Goal: Transaction & Acquisition: Obtain resource

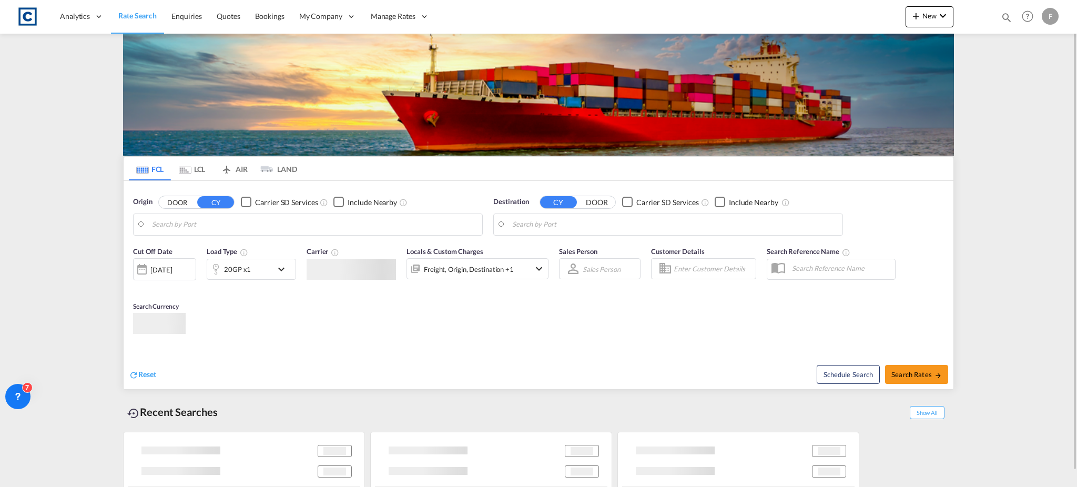
type input "GB-PL7, [GEOGRAPHIC_DATA]"
type input "[GEOGRAPHIC_DATA], PKKHI"
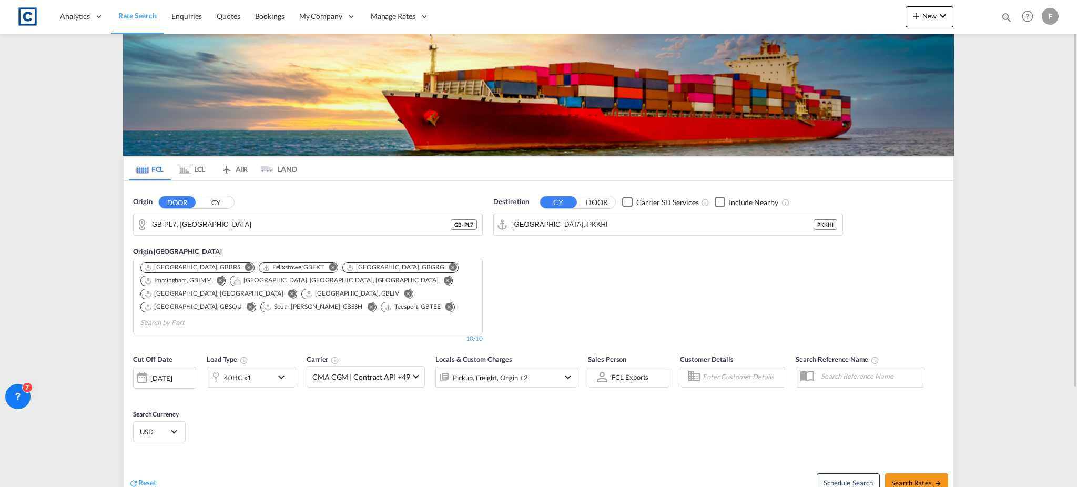
click at [1007, 13] on md-icon "icon-magnify" at bounding box center [1006, 18] width 12 height 12
click at [832, 16] on select "Bookings Quotes Enquiries" at bounding box center [839, 17] width 50 height 19
select select "Quotes"
click at [814, 8] on select "Bookings Quotes Enquiries" at bounding box center [839, 17] width 50 height 19
click at [912, 19] on input at bounding box center [927, 17] width 131 height 18
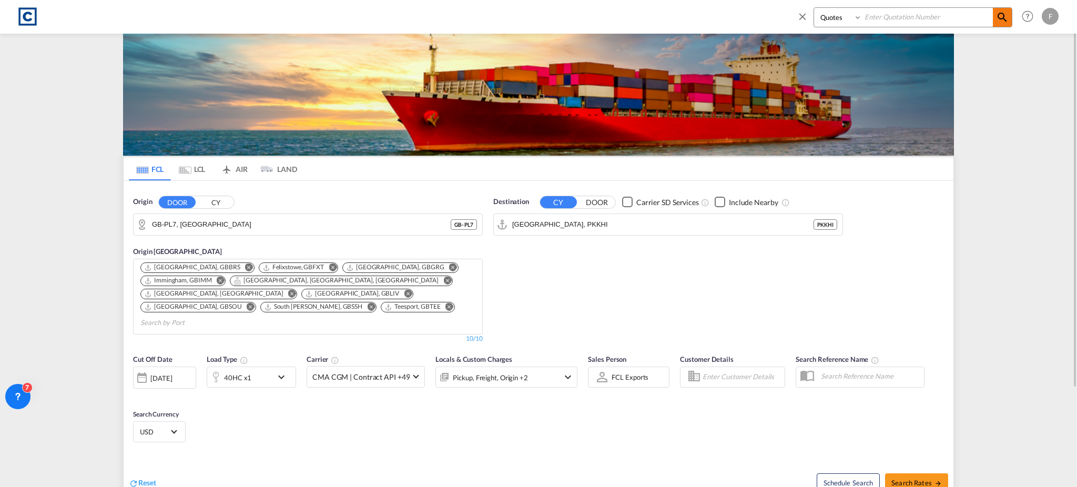
paste input "CAD000009836"
type input "CAD000009836"
click at [1001, 18] on md-icon "icon-magnify" at bounding box center [1002, 17] width 13 height 13
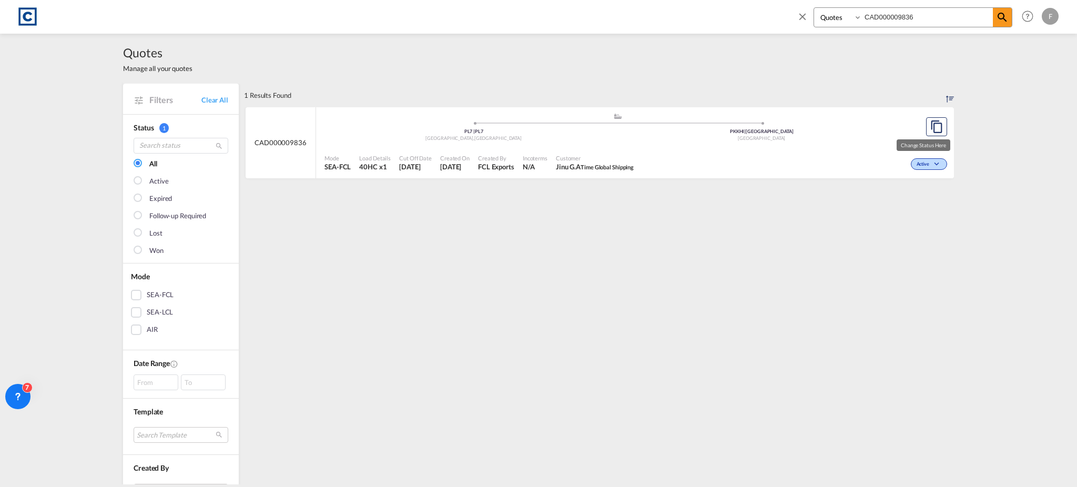
click at [916, 163] on span "Active" at bounding box center [923, 164] width 15 height 7
click at [901, 208] on span "Won" at bounding box center [907, 209] width 27 height 12
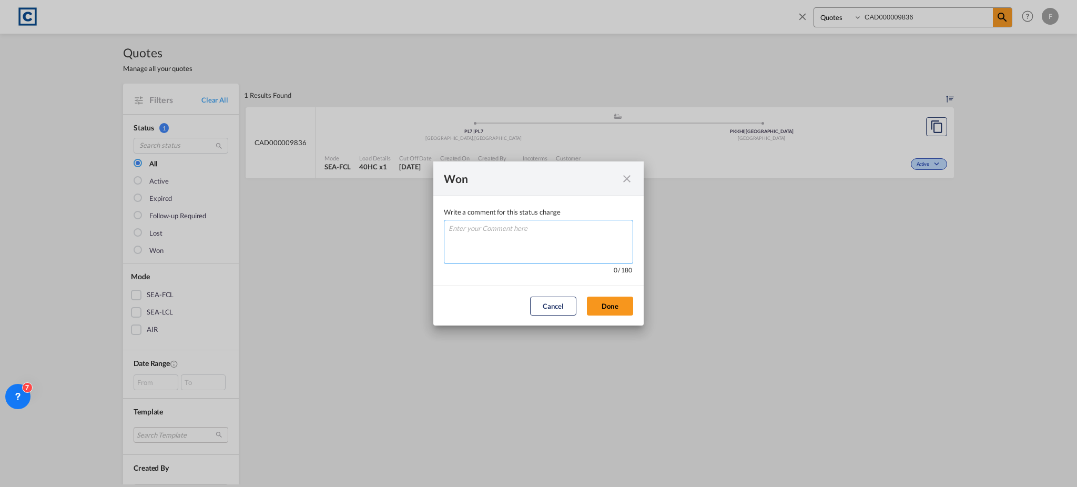
click at [527, 244] on textarea "Write a comment ..." at bounding box center [538, 242] width 189 height 44
type textarea "W"
click at [600, 308] on button "Done" at bounding box center [610, 306] width 46 height 19
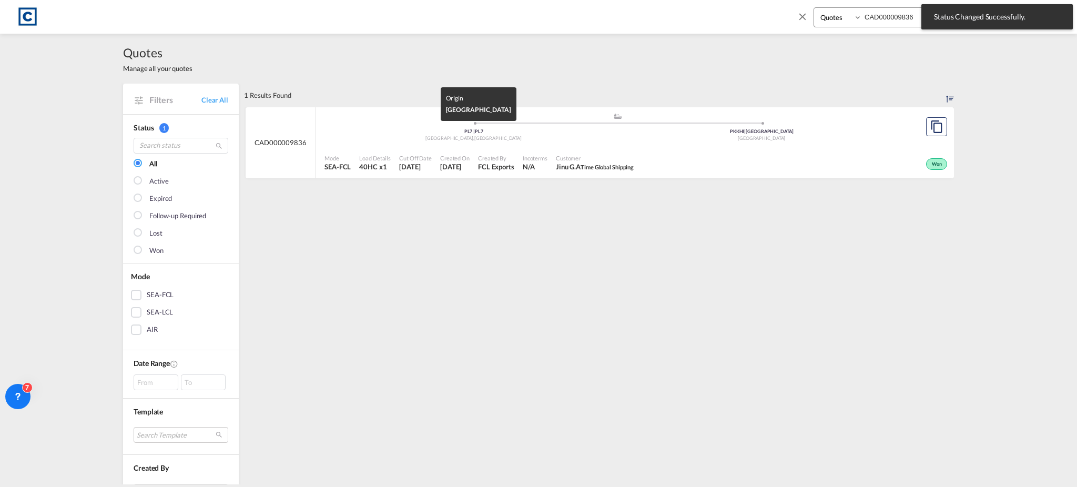
click at [390, 135] on div "[GEOGRAPHIC_DATA] , [GEOGRAPHIC_DATA]" at bounding box center [474, 138] width 288 height 7
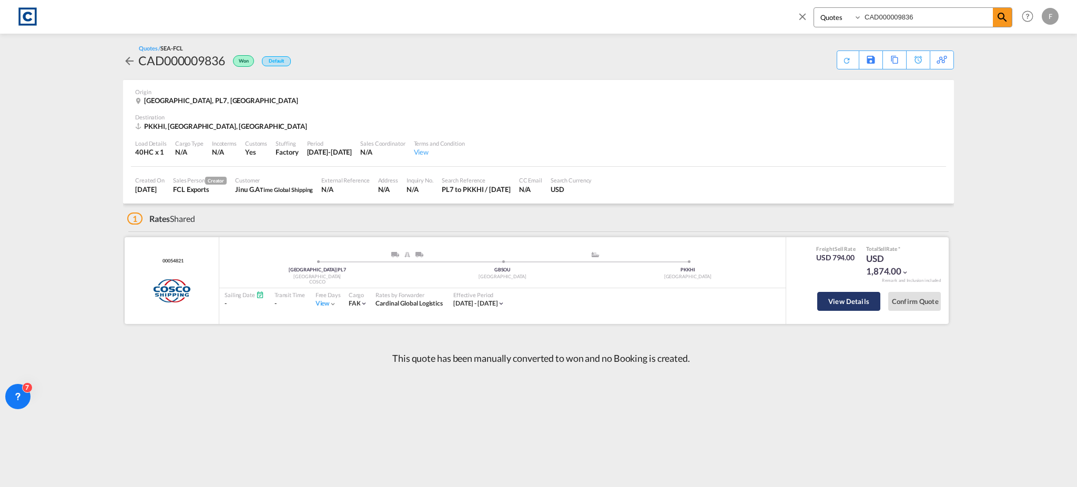
click at [845, 299] on button "View Details" at bounding box center [848, 301] width 63 height 19
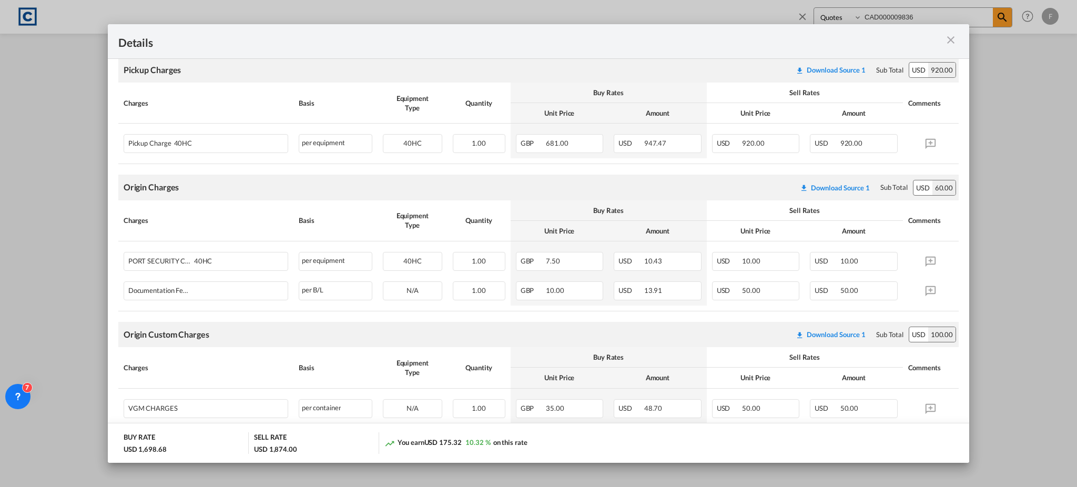
scroll to position [421, 0]
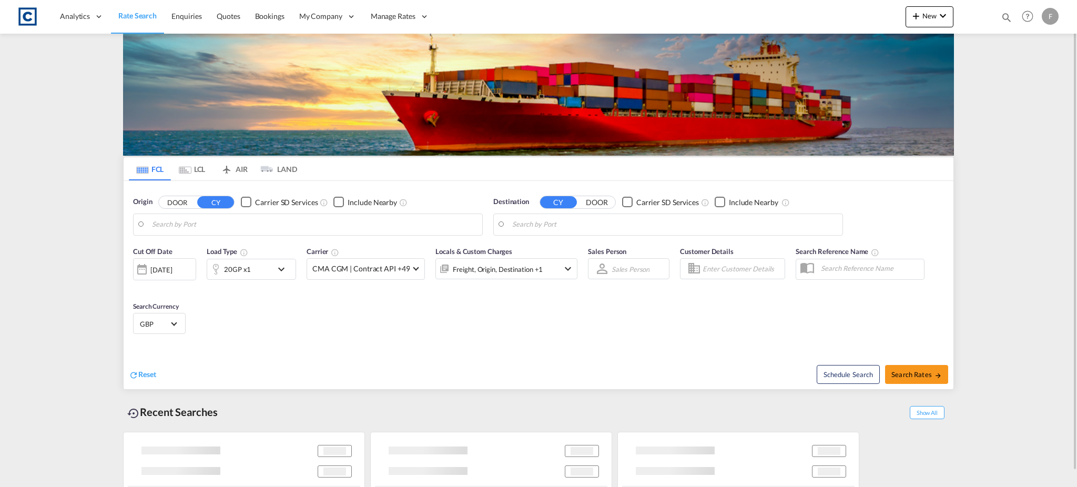
type input "GB-PL7, Plymouth"
type input "Karachi, PKKHI"
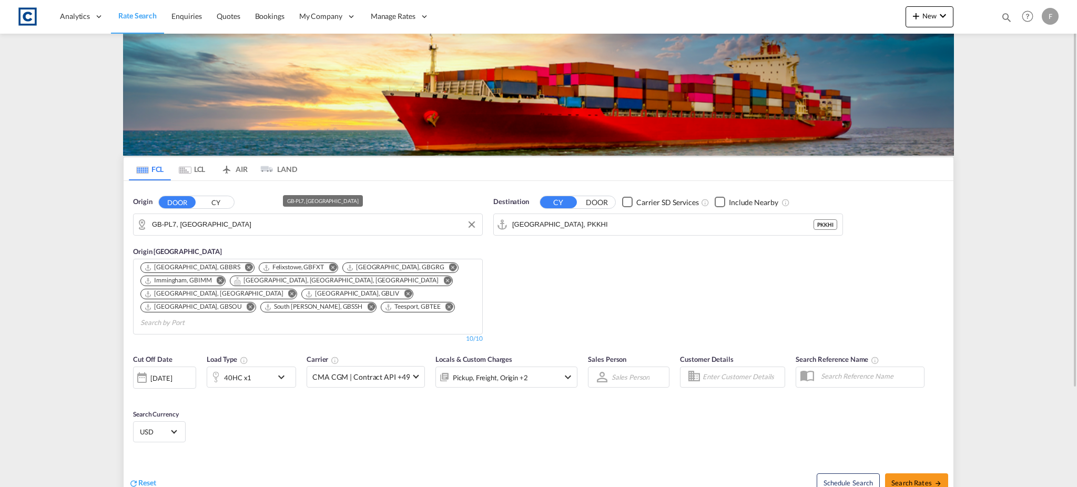
click at [207, 225] on input "GB-PL7, [GEOGRAPHIC_DATA]" at bounding box center [314, 225] width 325 height 16
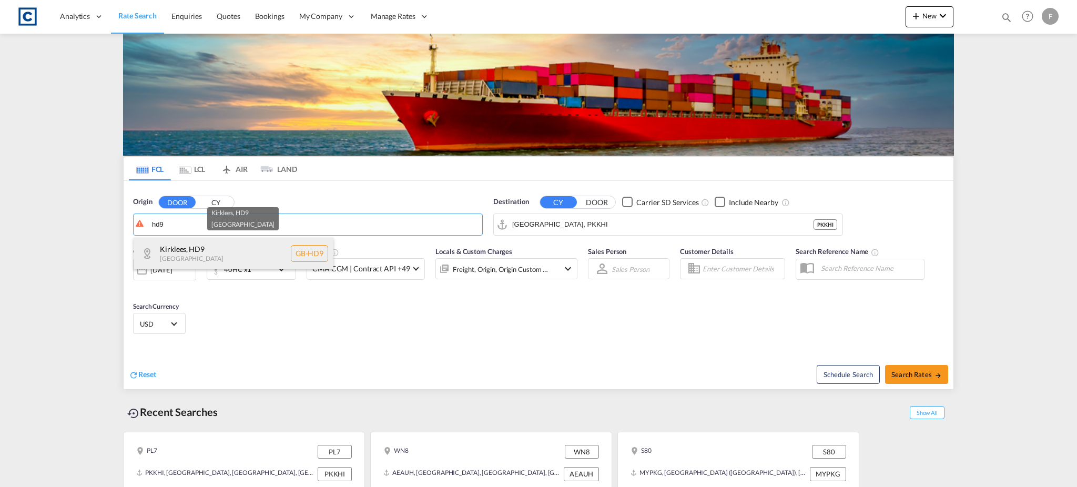
click at [200, 251] on div "Kirklees , HD9 United Kingdom GB-HD9" at bounding box center [234, 254] width 200 height 32
type input "GB-HD9, Kirklees"
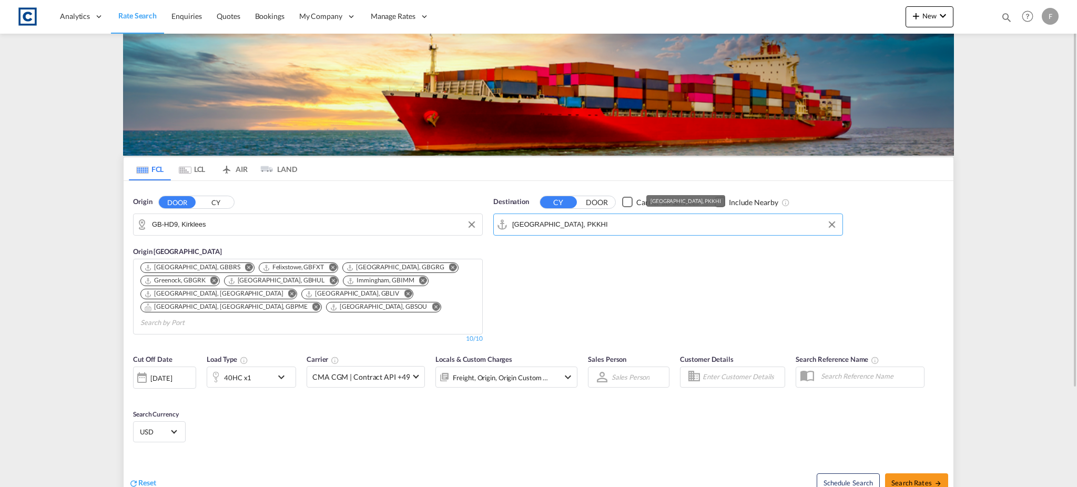
click at [544, 225] on input "[GEOGRAPHIC_DATA], PKKHI" at bounding box center [674, 225] width 325 height 16
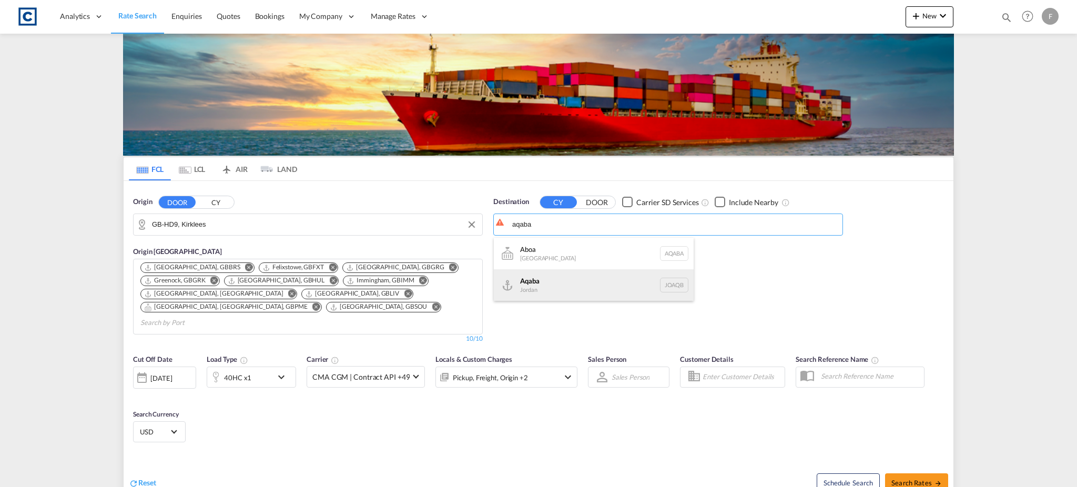
click at [557, 278] on div "Aqaba Jordan JOAQB" at bounding box center [594, 285] width 200 height 32
type input "Aqaba, JOAQB"
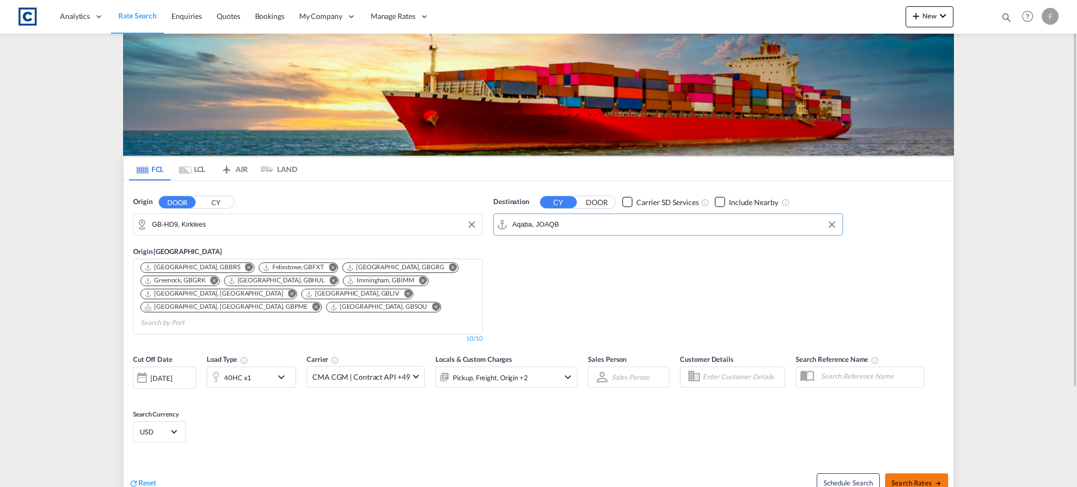
click at [914, 478] on span "Search Rates" at bounding box center [916, 482] width 50 height 8
type input "HD9 to JOAQB / 24 Sep 2025"
